Goal: Navigation & Orientation: Understand site structure

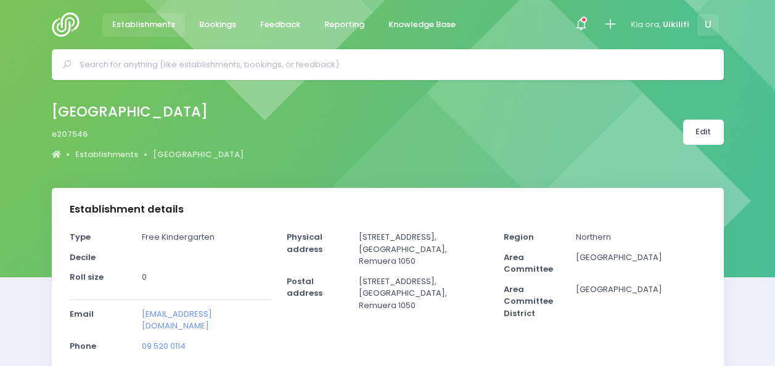
select select "5"
click at [70, 22] on img at bounding box center [69, 24] width 35 height 25
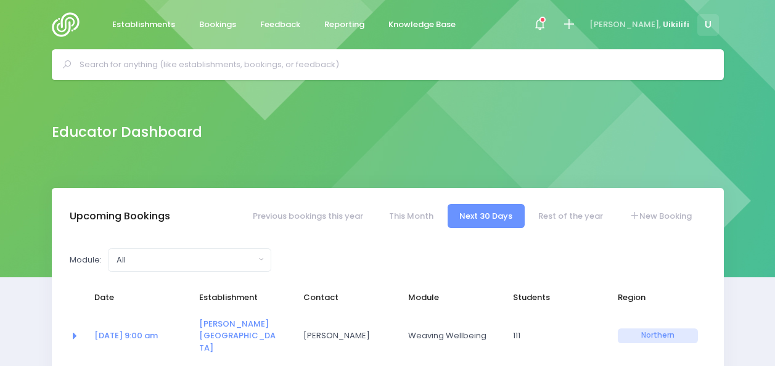
select select "5"
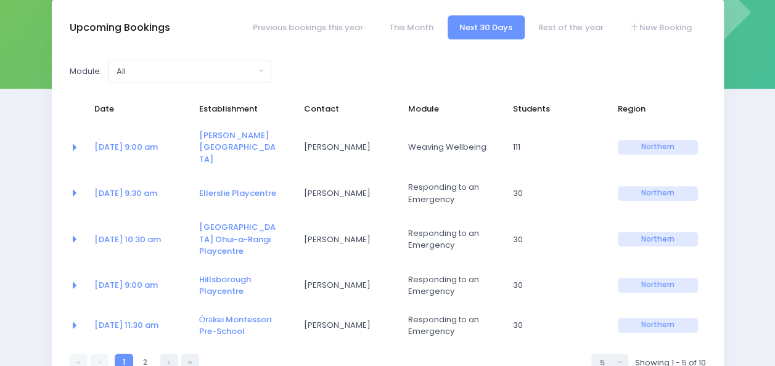
scroll to position [194, 0]
